Goal: Submit feedback/report problem: Submit feedback/report problem

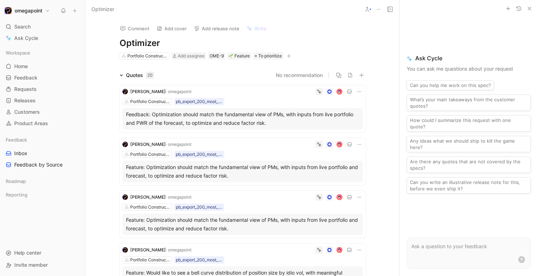
click at [295, 120] on div "Feedback: Optimization should match the fundamental view of PMs, with inputs fr…" at bounding box center [243, 118] width 234 height 17
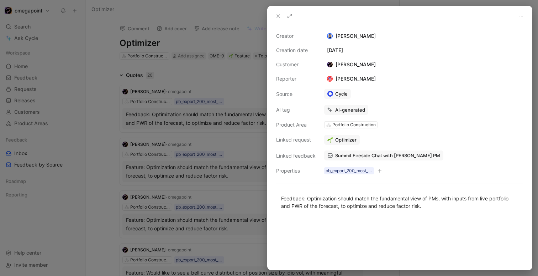
click at [253, 114] on div at bounding box center [269, 138] width 538 height 276
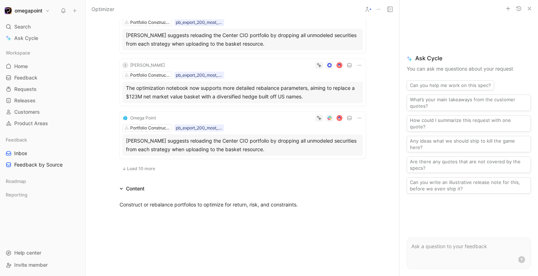
scroll to position [457, 0]
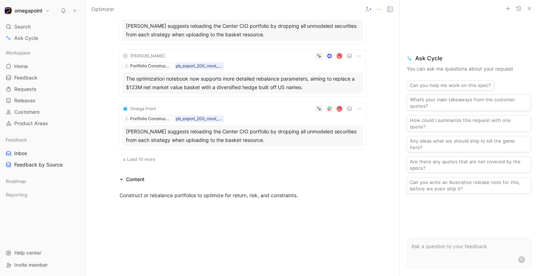
click at [390, 10] on icon at bounding box center [390, 9] width 6 height 6
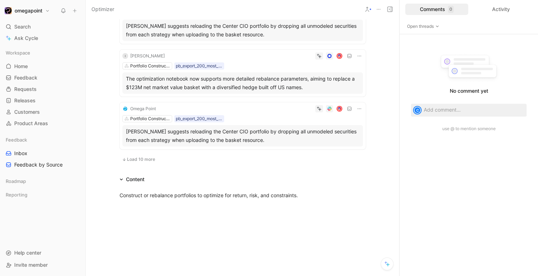
click at [388, 9] on icon at bounding box center [390, 9] width 6 height 6
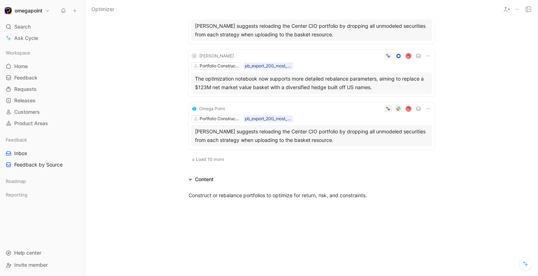
click at [531, 9] on icon at bounding box center [529, 9] width 6 height 6
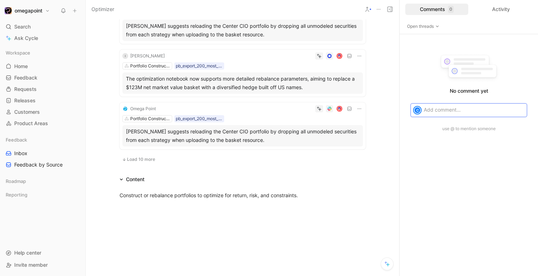
click at [393, 6] on button at bounding box center [390, 9] width 10 height 10
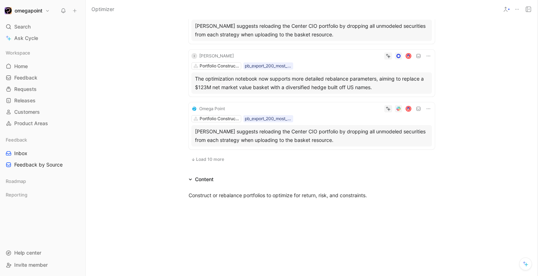
click at [528, 10] on icon at bounding box center [529, 9] width 6 height 6
